Goal: Check status: Check status

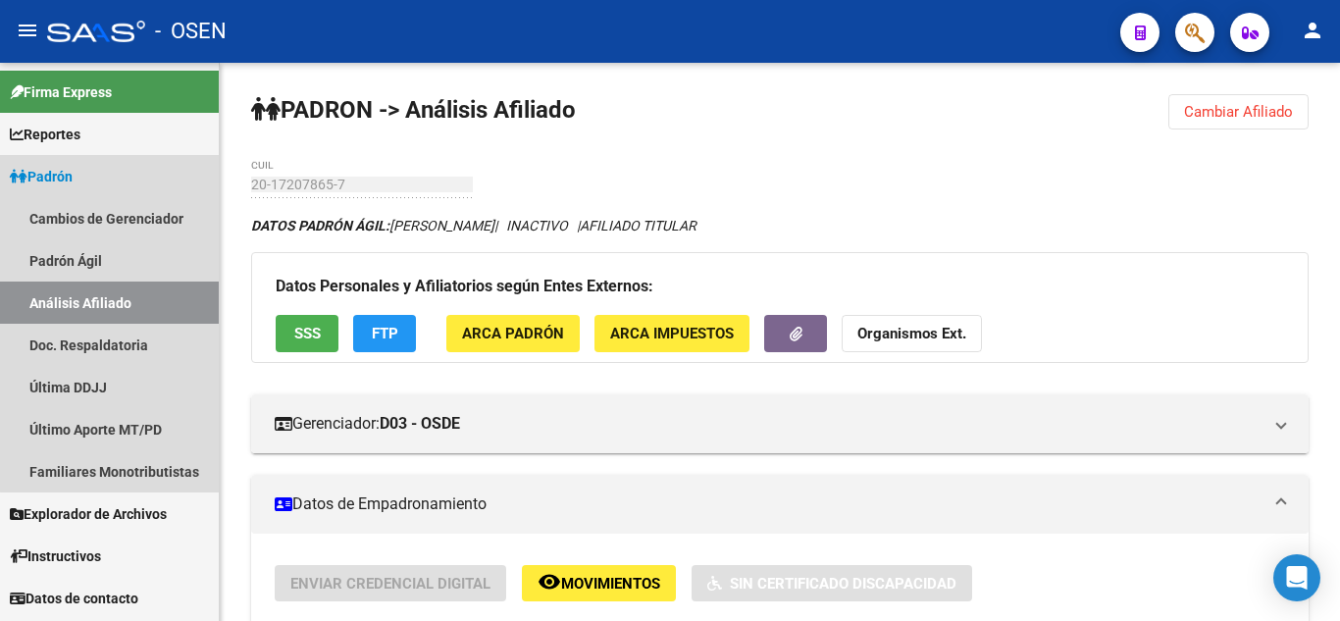
click at [113, 292] on link "Análisis Afiliado" at bounding box center [109, 303] width 219 height 42
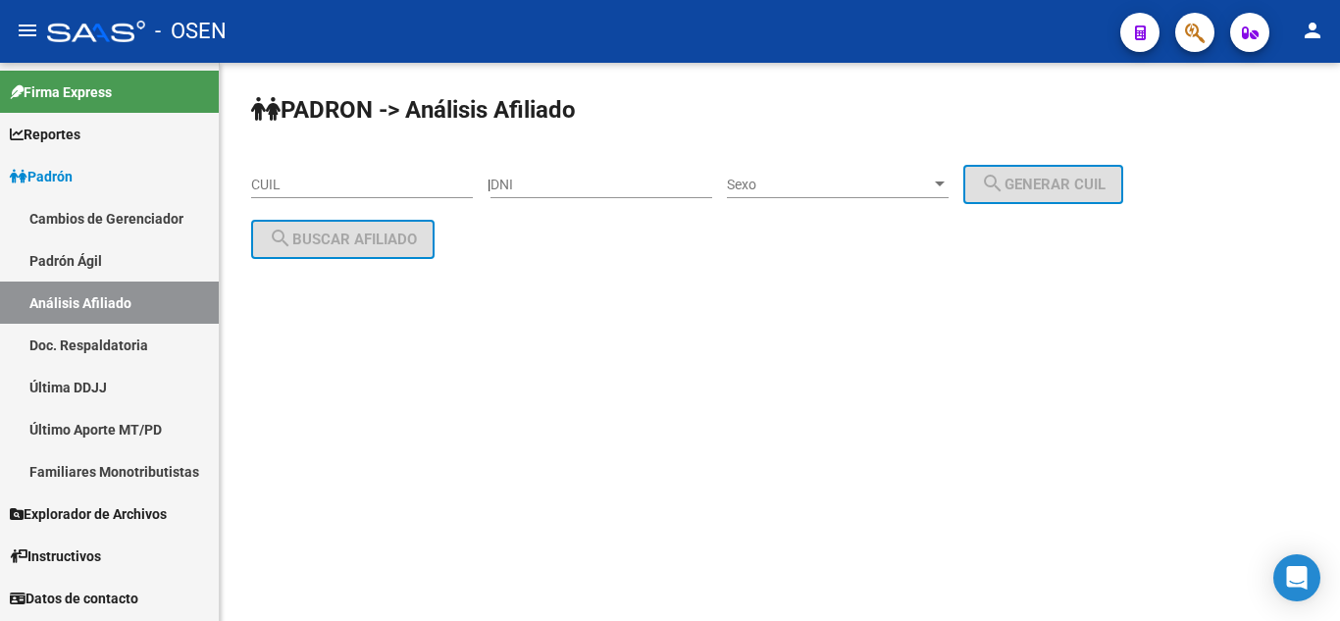
click at [635, 173] on div "DNI" at bounding box center [601, 178] width 222 height 39
type input "12160326"
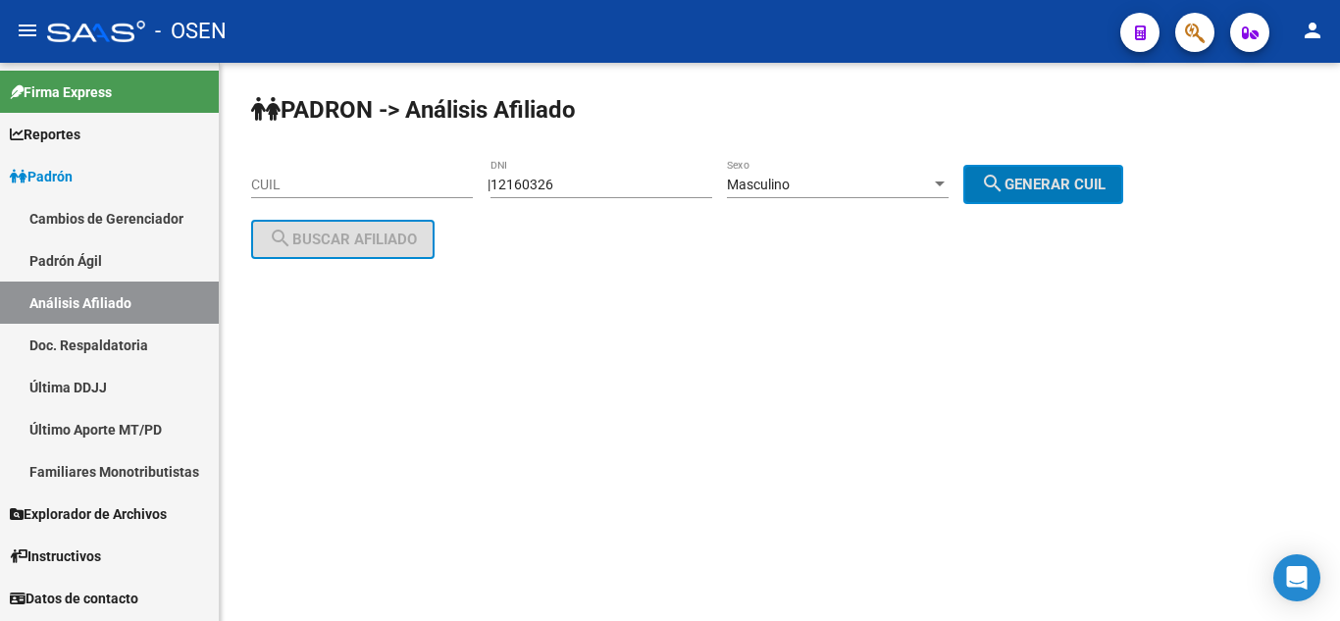
click at [963, 165] on button "search Generar CUIL" at bounding box center [1043, 184] width 160 height 39
type input "20-12160326-9"
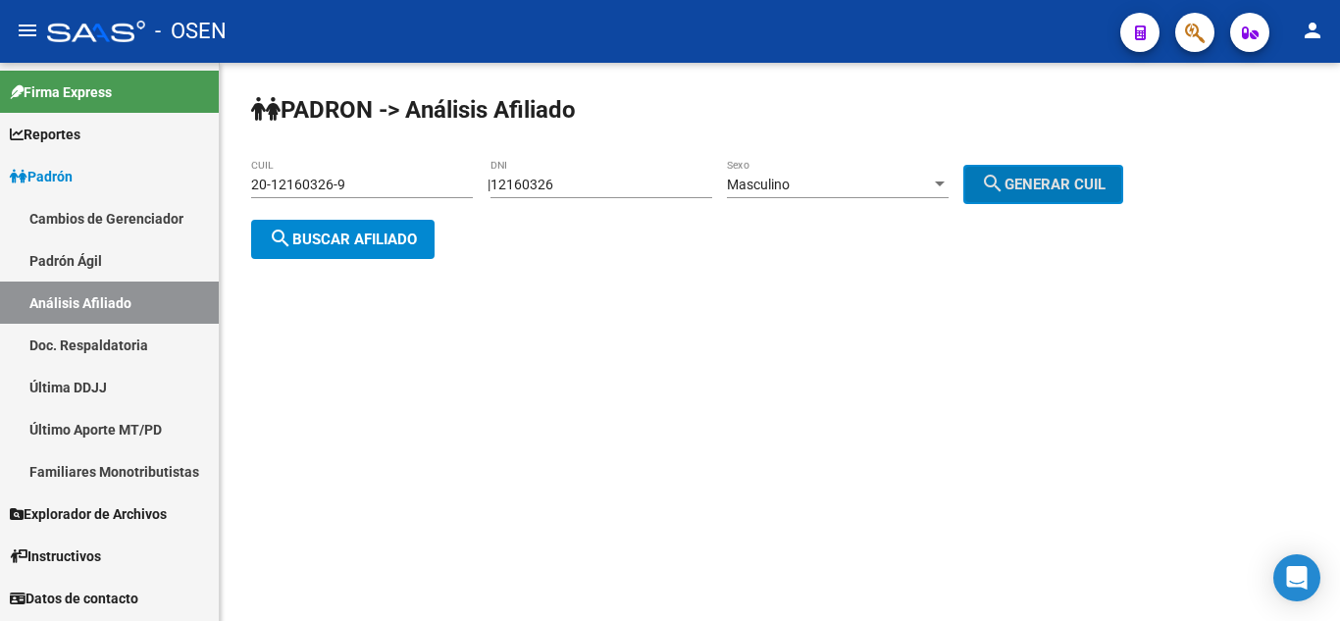
click at [278, 227] on mat-icon "search" at bounding box center [281, 239] width 24 height 24
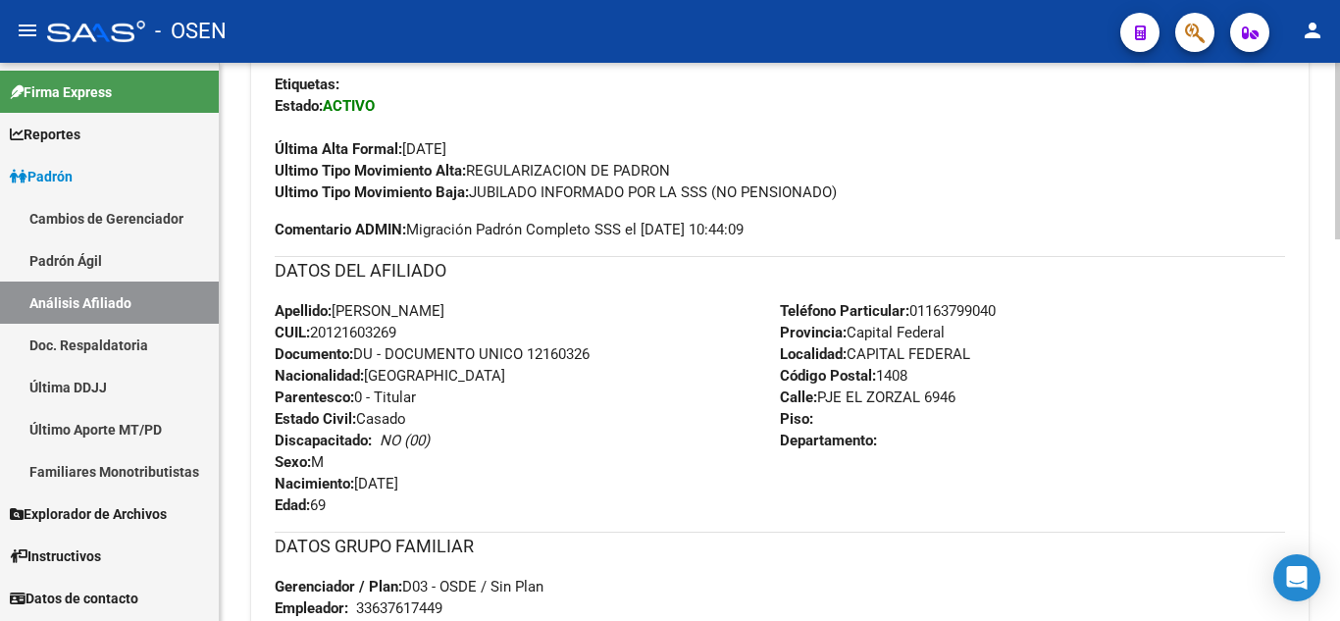
scroll to position [432, 0]
